Goal: Navigation & Orientation: Find specific page/section

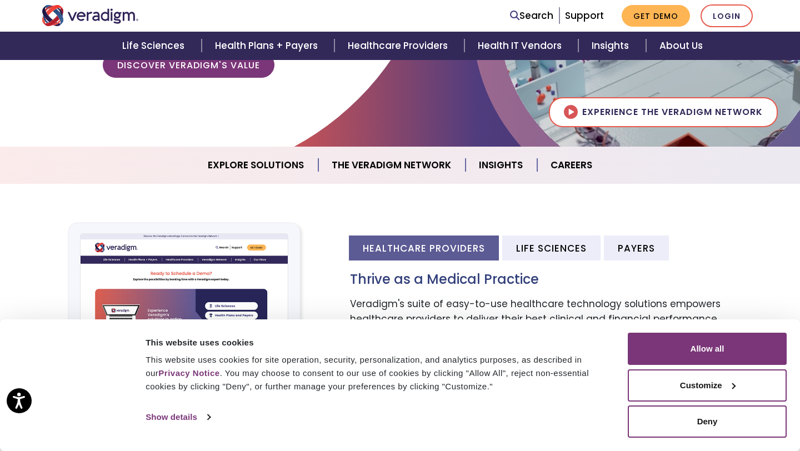
scroll to position [240, 0]
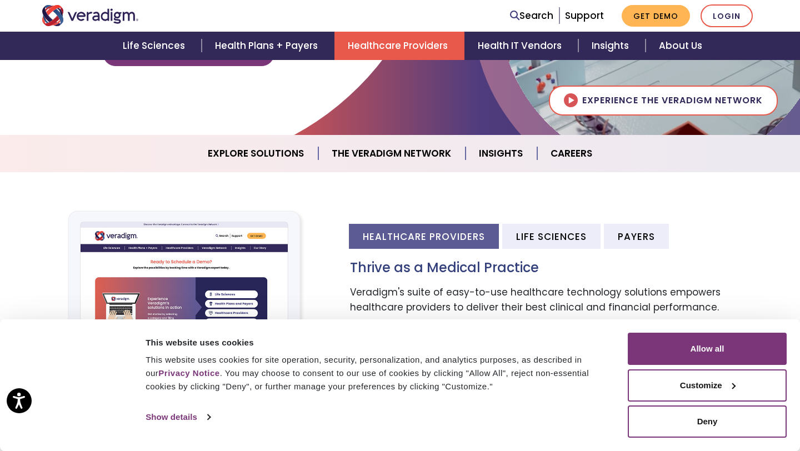
click at [412, 50] on link "Healthcare Providers" at bounding box center [399, 46] width 130 height 28
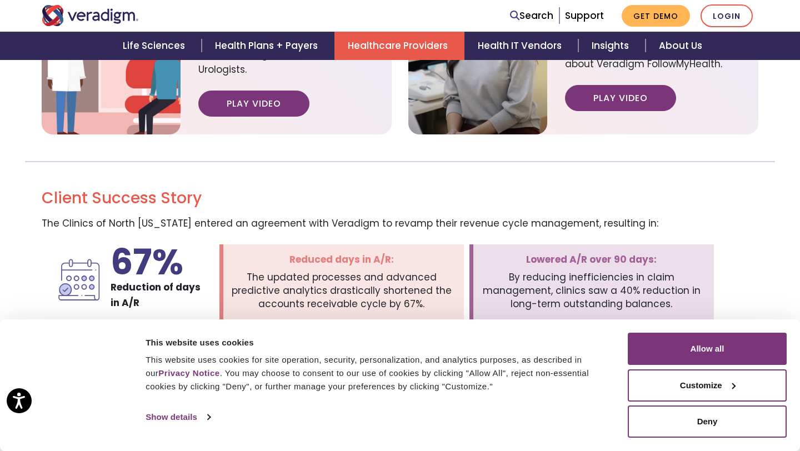
scroll to position [1505, 0]
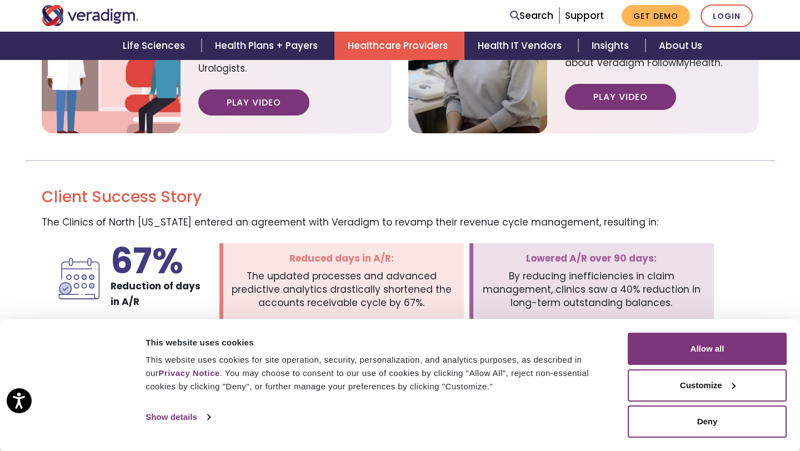
click at [387, 43] on link "Healthcare Providers" at bounding box center [399, 46] width 130 height 28
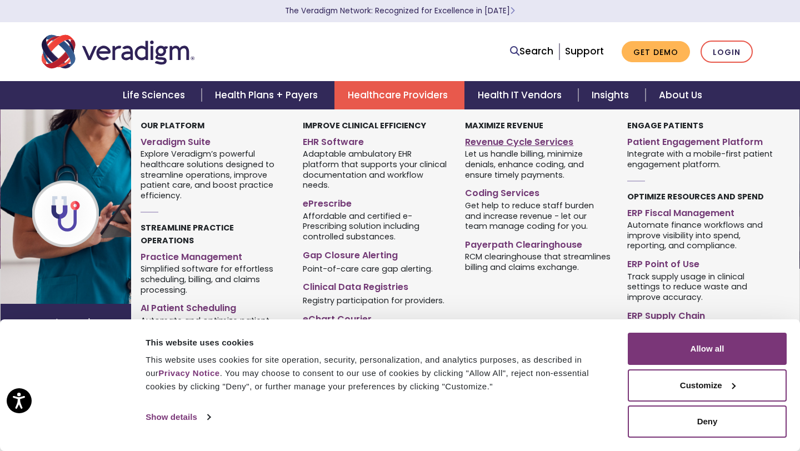
click at [536, 138] on link "Revenue Cycle Services" at bounding box center [537, 140] width 145 height 16
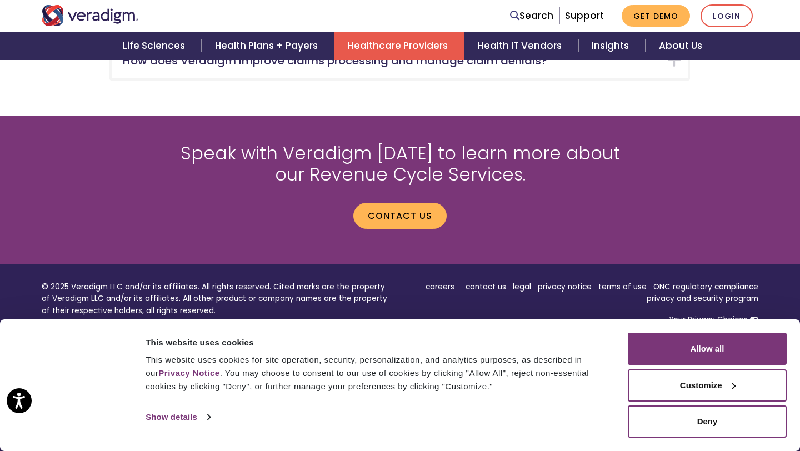
scroll to position [2144, 0]
